Goal: Task Accomplishment & Management: Use online tool/utility

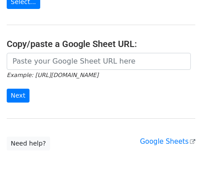
scroll to position [128, 0]
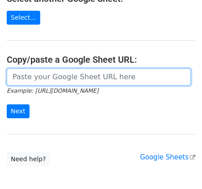
click at [32, 76] on input "url" at bounding box center [99, 76] width 184 height 17
paste input "https://docs.google.com/spreadsheets/d/13dhvViH3i25GteRniGk6STHmQZsZsRF8A7z7KR0…"
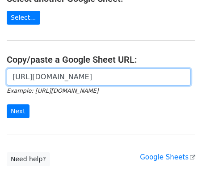
scroll to position [177, 0]
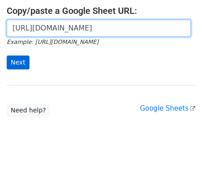
type input "https://docs.google.com/spreadsheets/d/13dhvViH3i25GteRniGk6STHmQZsZsRF8A7z7KR0…"
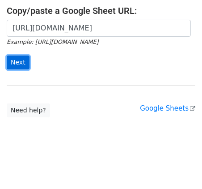
scroll to position [0, 0]
click at [16, 62] on input "Next" at bounding box center [18, 62] width 23 height 14
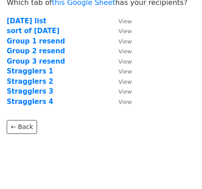
scroll to position [26, 0]
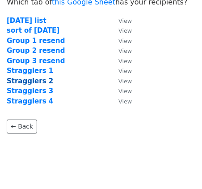
click at [33, 82] on strong "Stragglers 2" at bounding box center [30, 81] width 47 height 8
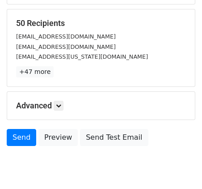
scroll to position [171, 0]
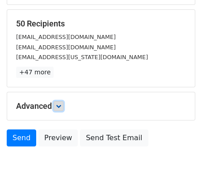
click at [61, 103] on icon at bounding box center [58, 105] width 5 height 5
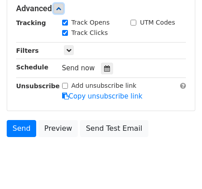
scroll to position [265, 0]
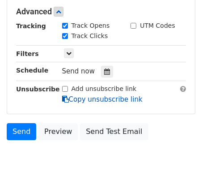
click at [87, 95] on link "Copy unsubscribe link" at bounding box center [102, 99] width 80 height 8
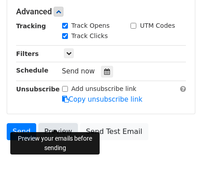
click at [52, 123] on link "Preview" at bounding box center [57, 131] width 39 height 17
